Goal: Navigation & Orientation: Find specific page/section

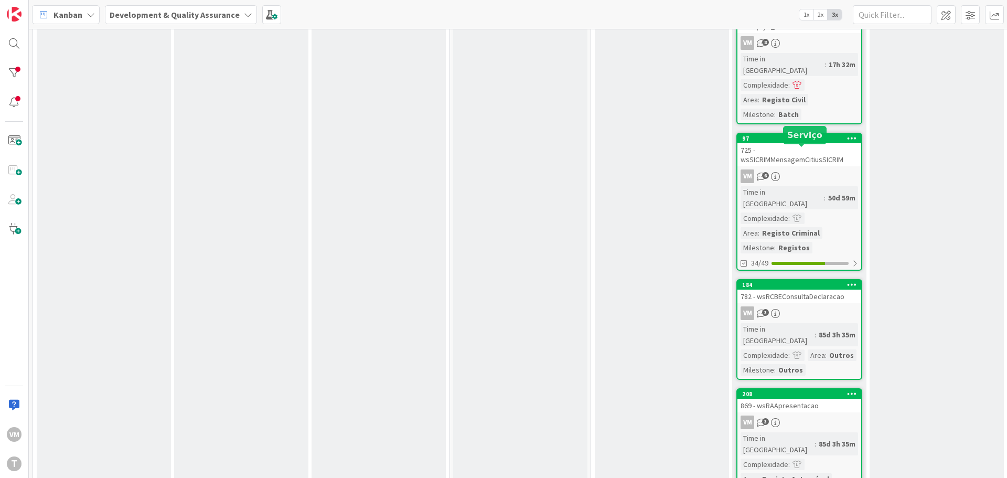
scroll to position [262, 0]
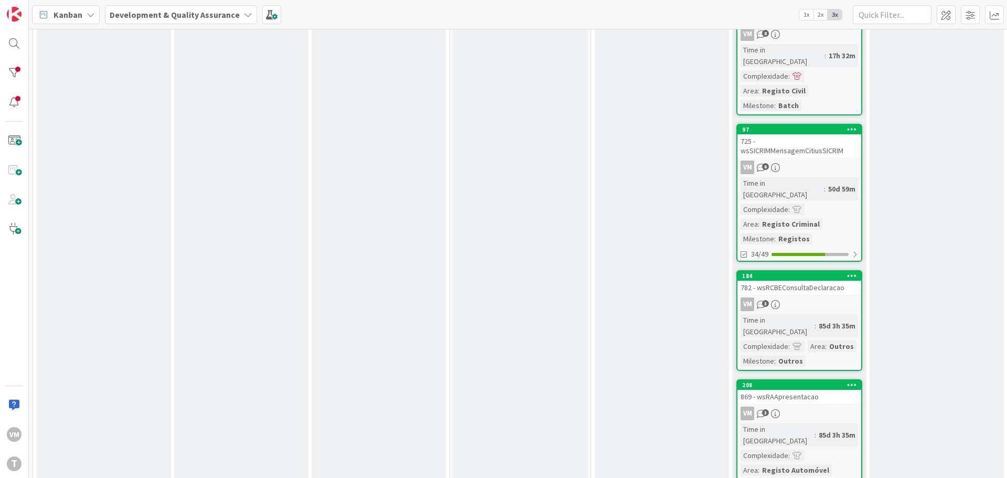
click at [835, 161] on div "VM 6" at bounding box center [800, 168] width 124 height 14
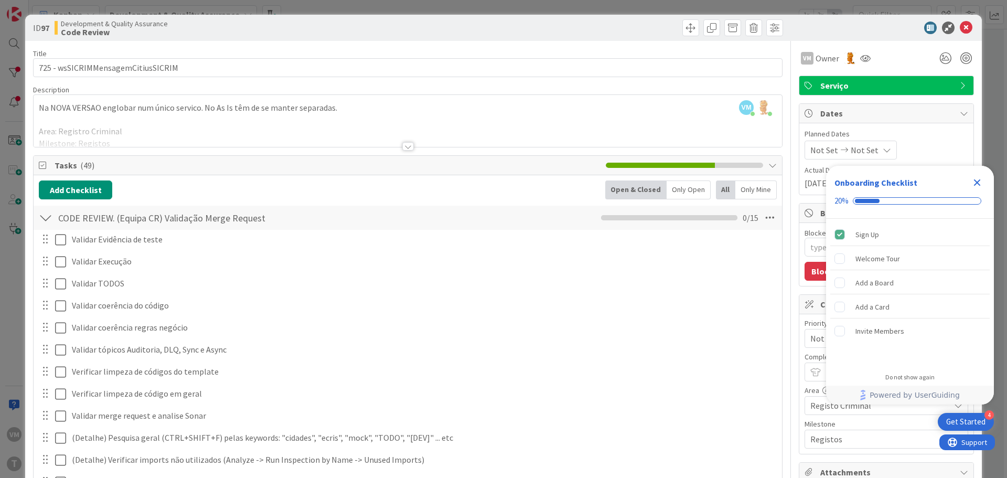
type textarea "x"
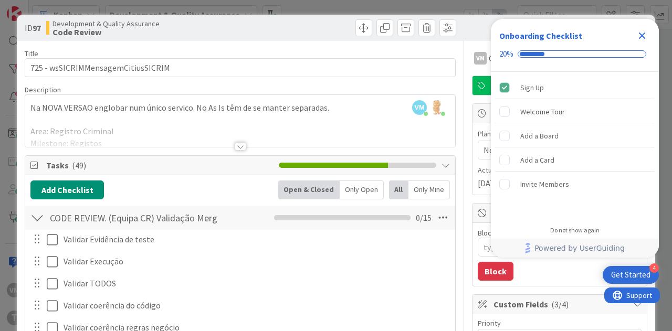
scroll to position [262, 0]
click at [640, 34] on icon "Close Checklist" at bounding box center [642, 36] width 7 height 7
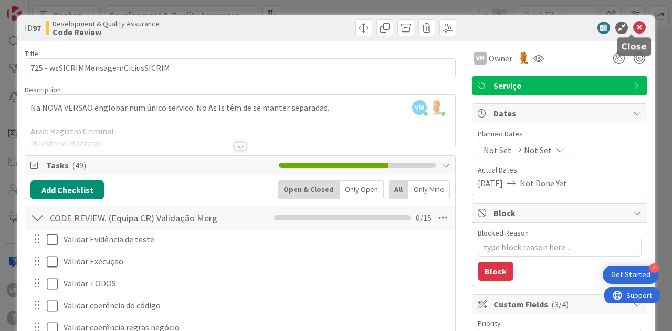
scroll to position [0, 0]
click at [633, 26] on icon at bounding box center [639, 28] width 13 height 13
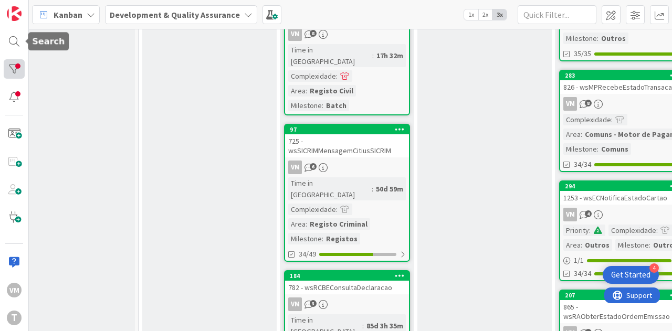
click at [14, 61] on div at bounding box center [14, 68] width 21 height 19
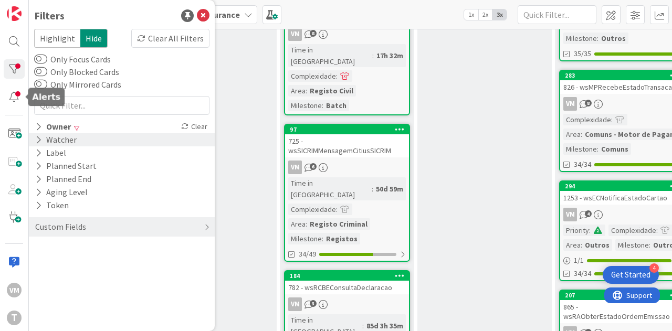
scroll to position [0, 0]
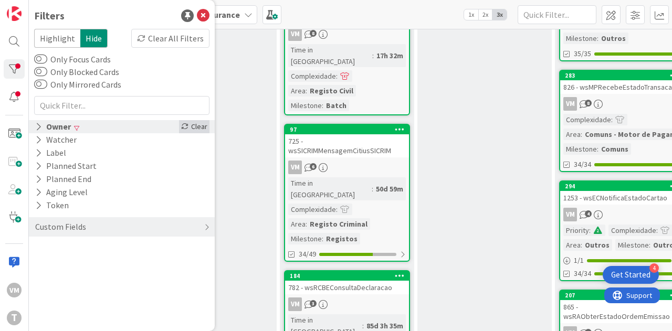
click at [207, 127] on div "Clear" at bounding box center [194, 126] width 30 height 13
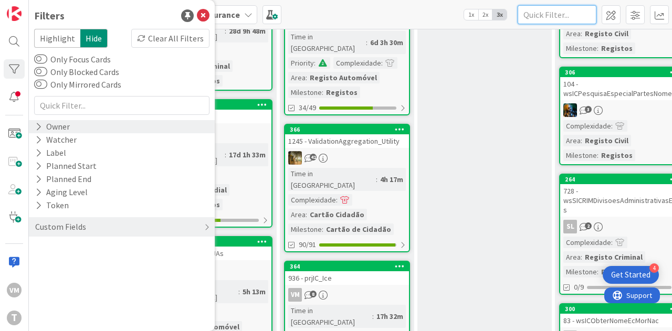
click at [542, 18] on input "text" at bounding box center [556, 14] width 79 height 19
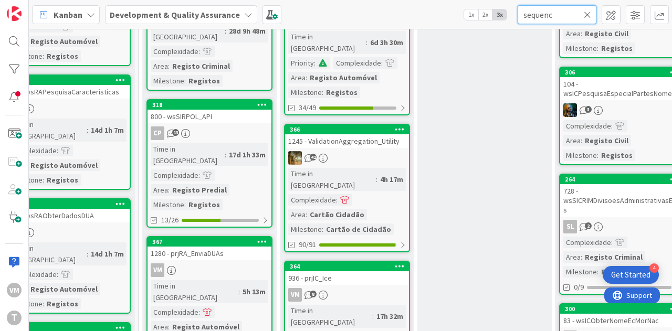
type input "sequenc"
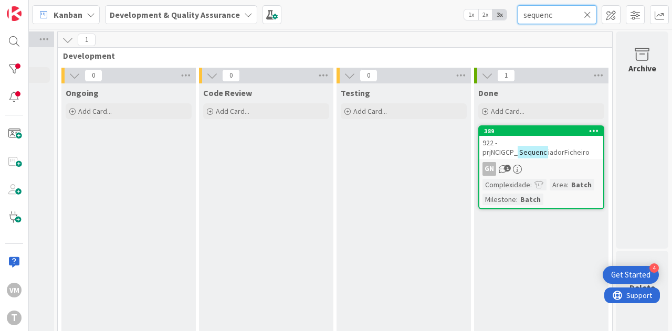
scroll to position [0, 539]
click at [564, 144] on div "922 - prjNCIGCP_ Sequenc iadorFicheiro" at bounding box center [541, 147] width 124 height 23
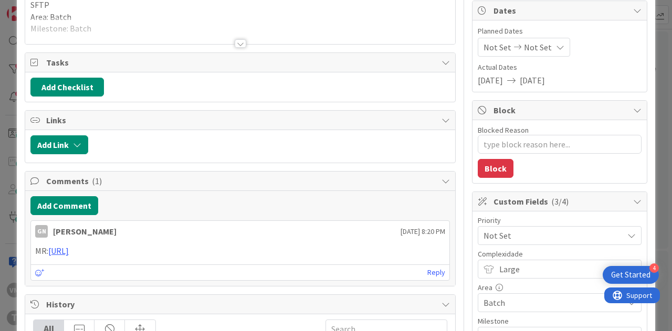
scroll to position [105, 0]
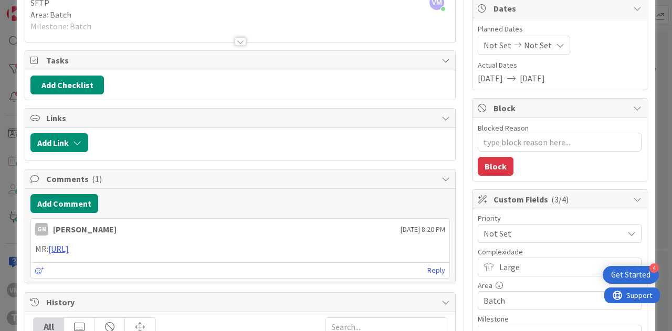
click at [237, 34] on div at bounding box center [240, 28] width 430 height 27
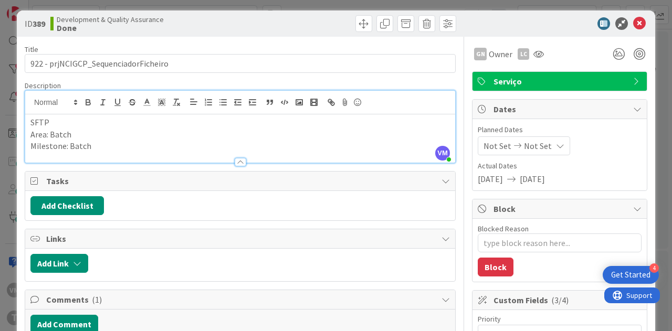
scroll to position [0, 0]
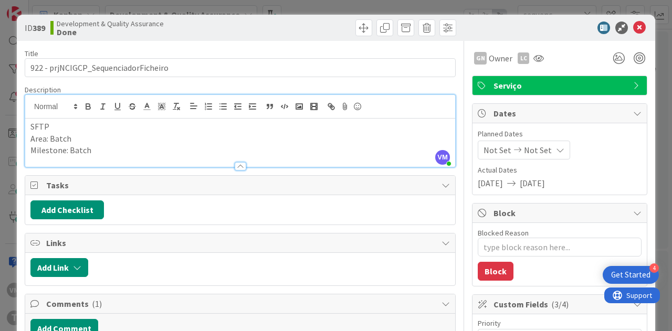
type textarea "x"
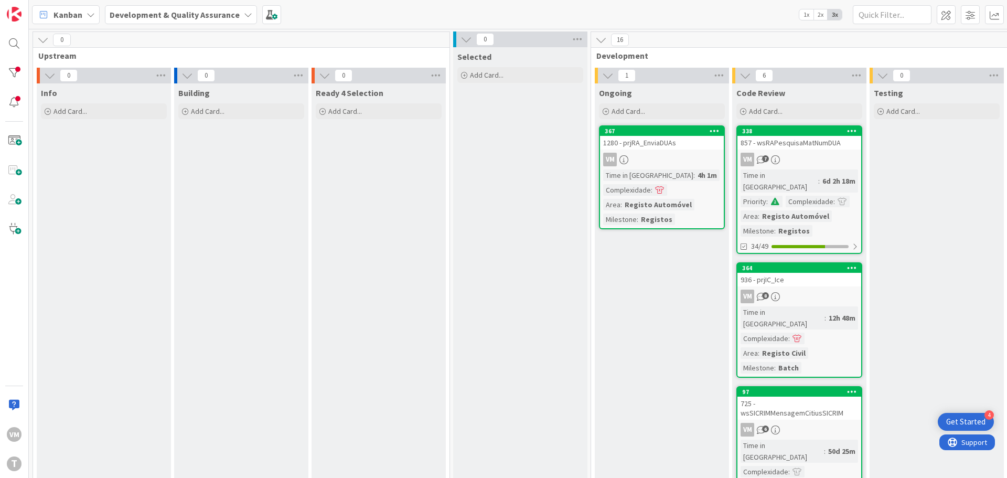
scroll to position [0, 206]
